Goal: Share content: Share content

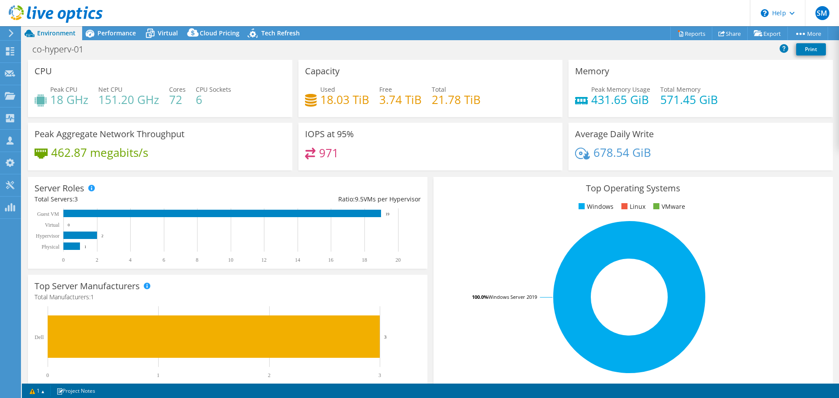
select select "USD"
click at [732, 33] on link "Share" at bounding box center [730, 34] width 36 height 14
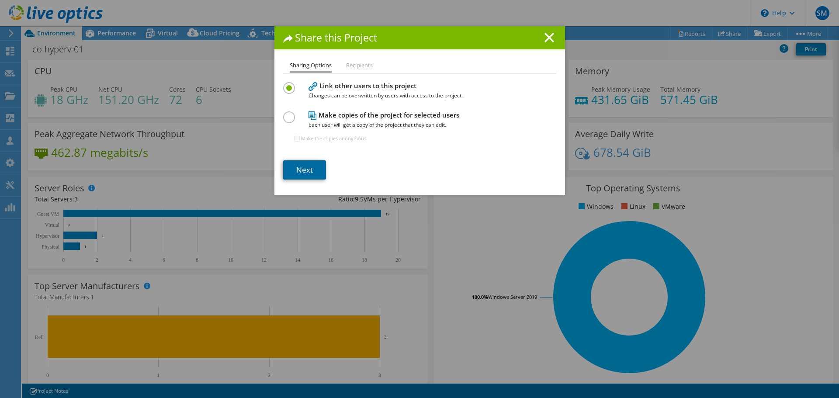
click at [304, 173] on link "Next" at bounding box center [304, 169] width 43 height 19
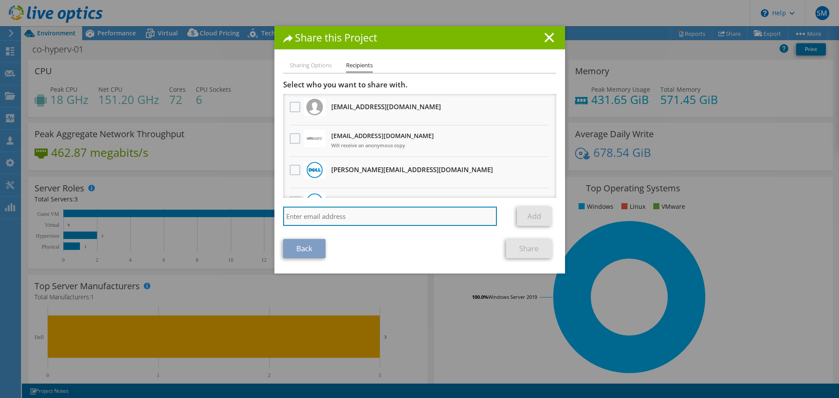
click at [308, 214] on input "search" at bounding box center [390, 216] width 214 height 19
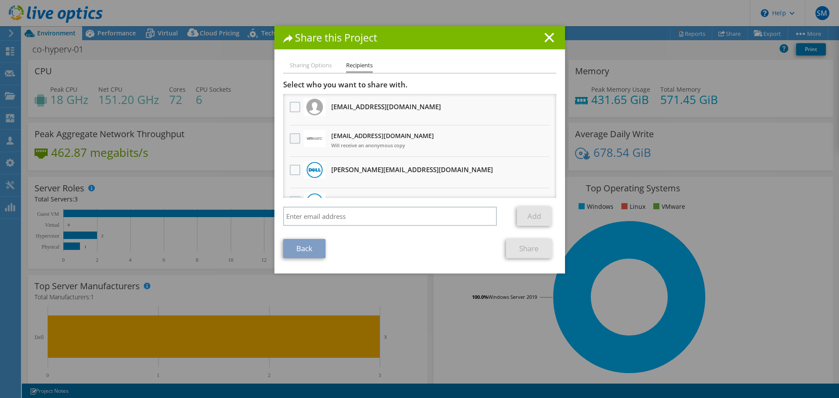
click at [292, 139] on label at bounding box center [296, 138] width 13 height 10
click at [0, 0] on input "checkbox" at bounding box center [0, 0] width 0 height 0
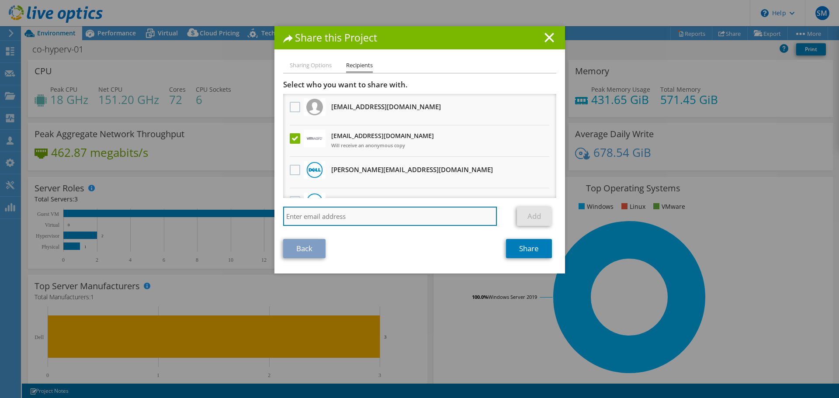
click at [307, 217] on input "search" at bounding box center [390, 216] width 214 height 19
paste input "[EMAIL_ADDRESS][DOMAIN_NAME]"
type input "[EMAIL_ADDRESS][DOMAIN_NAME]"
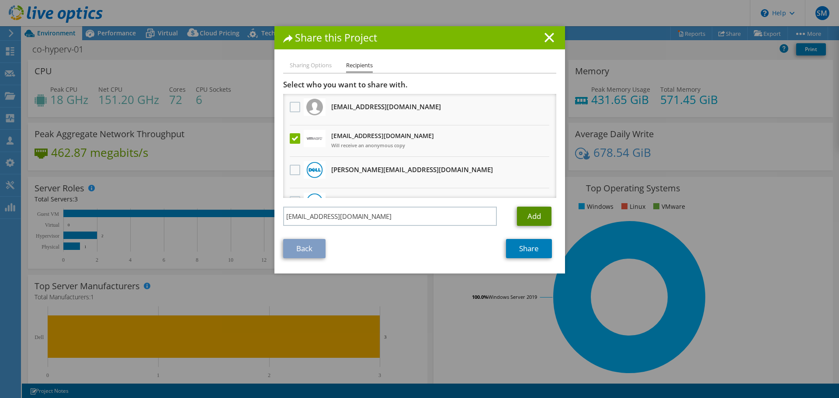
click at [529, 219] on link "Add" at bounding box center [534, 216] width 35 height 19
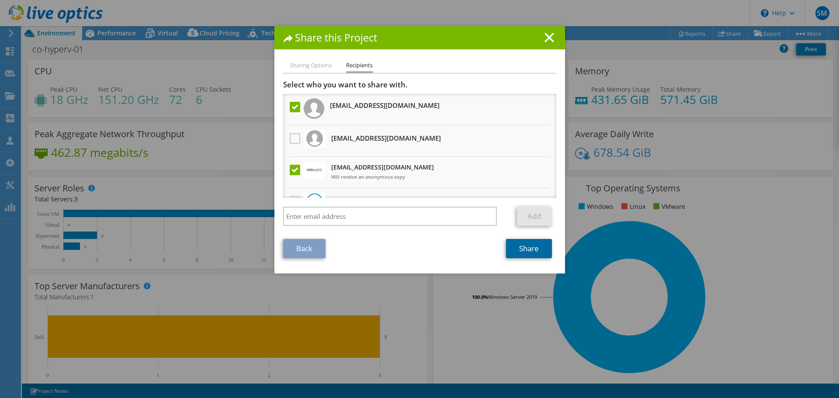
click at [516, 251] on link "Share" at bounding box center [529, 248] width 46 height 19
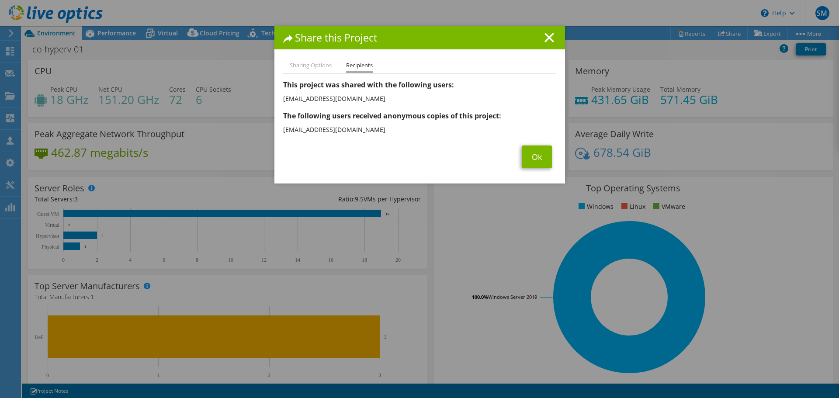
click at [546, 39] on line at bounding box center [549, 37] width 9 height 9
